Goal: Find contact information: Find contact information

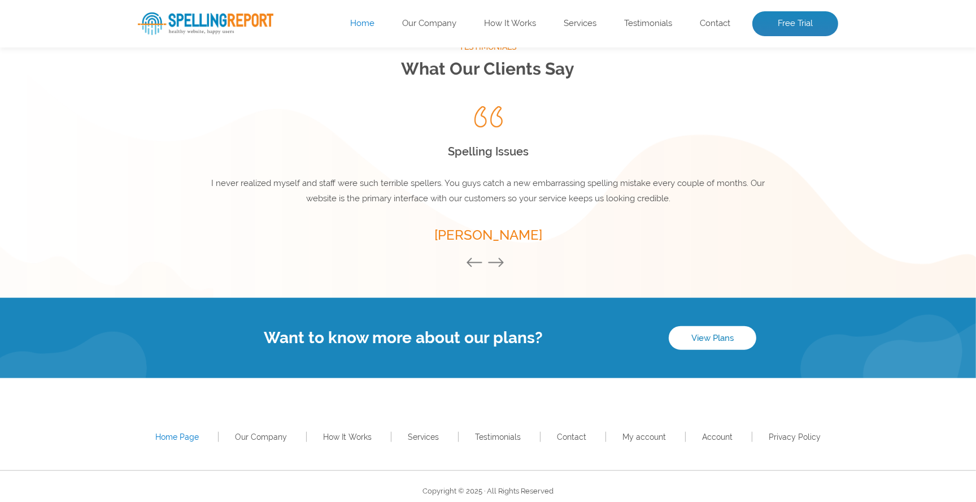
scroll to position [1533, 0]
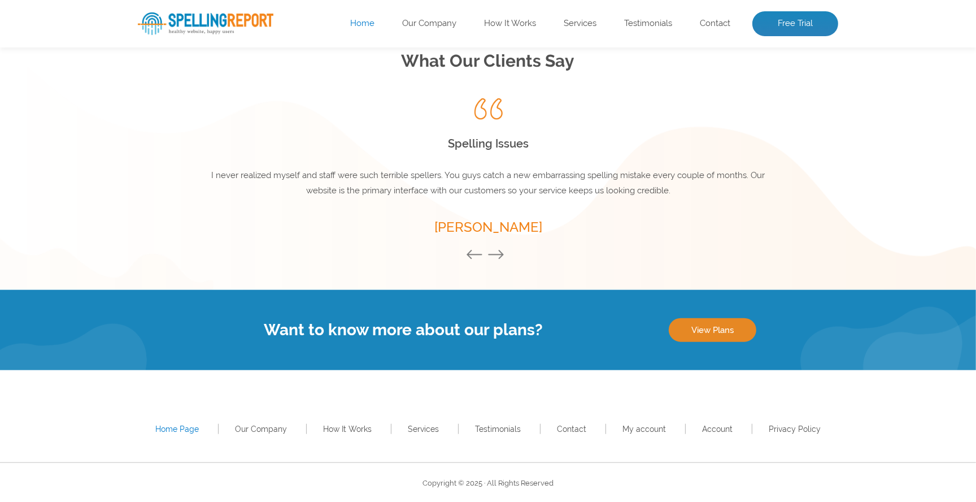
click at [720, 333] on link "View Plans" at bounding box center [713, 330] width 88 height 24
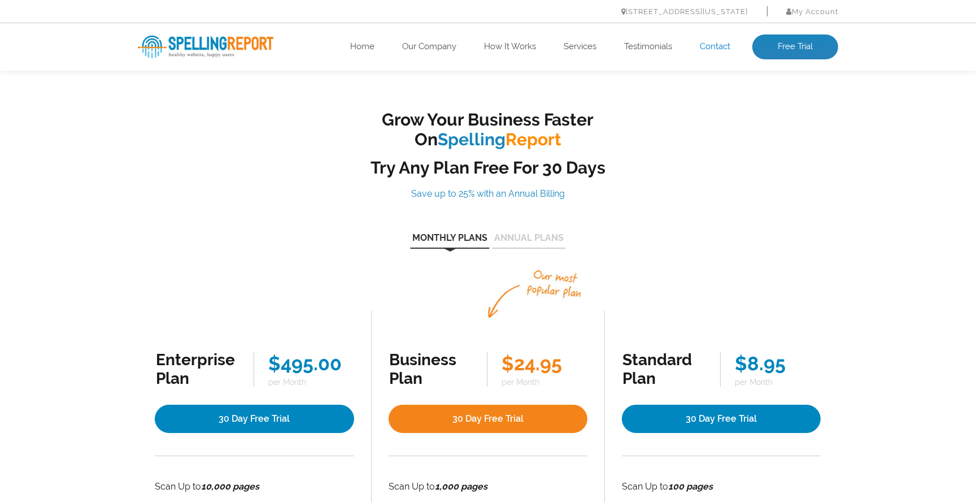
click at [701, 47] on link "Contact" at bounding box center [715, 46] width 31 height 11
